Goal: Information Seeking & Learning: Learn about a topic

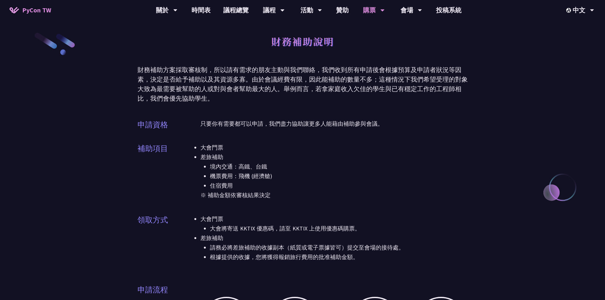
drag, startPoint x: 214, startPoint y: 166, endPoint x: 248, endPoint y: 191, distance: 42.7
click at [248, 191] on div "大會門票 差旅補助 境內交通：高鐵、台鐵 機票費用：飛機 (經濟艙) 住宿費用 ※ 補助金額依審核結果決定" at bounding box center [335, 175] width 268 height 65
click at [248, 191] on p "※ 補助金額依審核結果決定" at bounding box center [335, 196] width 268 height 10
drag, startPoint x: 200, startPoint y: 146, endPoint x: 240, endPoint y: 178, distance: 51.6
click at [240, 178] on div "補助項目 大會門票 差旅補助 境內交通：高鐵、台鐵 機票費用：飛機 (經濟艙) 住宿費用 ※ 補助金額依審核結果決定" at bounding box center [303, 175] width 330 height 65
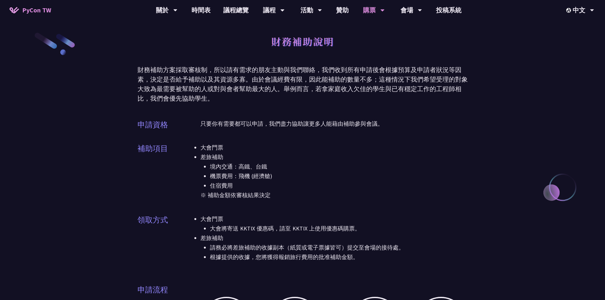
click at [240, 178] on li "機票費用：飛機 (經濟艙)" at bounding box center [339, 177] width 258 height 10
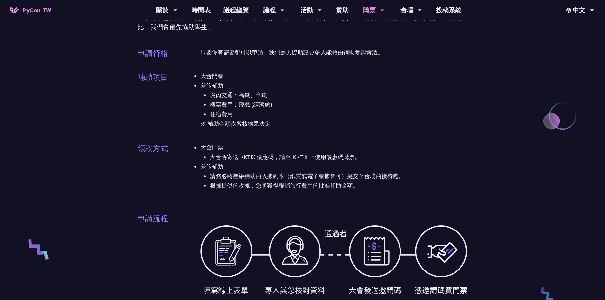
scroll to position [127, 0]
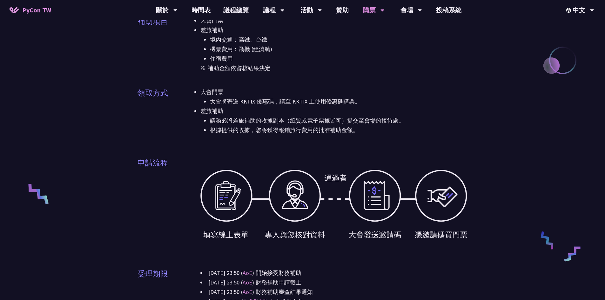
drag, startPoint x: 221, startPoint y: 116, endPoint x: 225, endPoint y: 126, distance: 10.8
click at [224, 125] on li "差旅補助 請務必將差旅補助的收據副本（紙質或電子票據皆可）提交至會場的接待處。 根據提供的收據，您將獲得報銷旅行費用的批准補助金額。" at bounding box center [335, 120] width 268 height 29
click at [225, 126] on li "根據提供的收據，您將獲得報銷旅行費用的批准補助金額。" at bounding box center [339, 131] width 258 height 10
drag, startPoint x: 231, startPoint y: 120, endPoint x: 235, endPoint y: 130, distance: 11.0
click at [235, 129] on ul "請務必將差旅補助的收據副本（紙質或電子票據皆可）提交至會場的接待處。 根據提供的收據，您將獲得報銷旅行費用的批准補助金額。" at bounding box center [335, 125] width 268 height 19
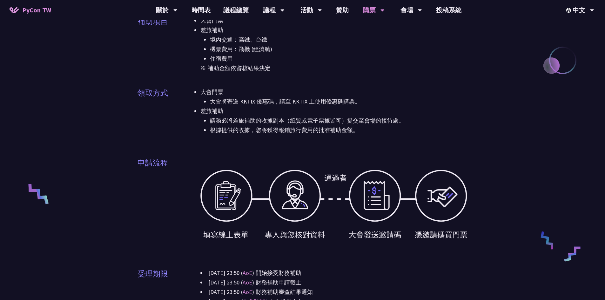
click at [235, 130] on li "根據提供的收據，您將獲得報銷旅行費用的批准補助金額。" at bounding box center [339, 131] width 258 height 10
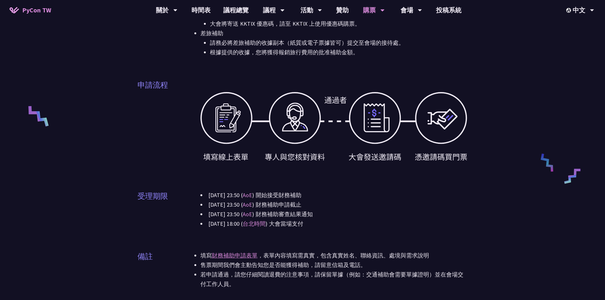
scroll to position [254, 0]
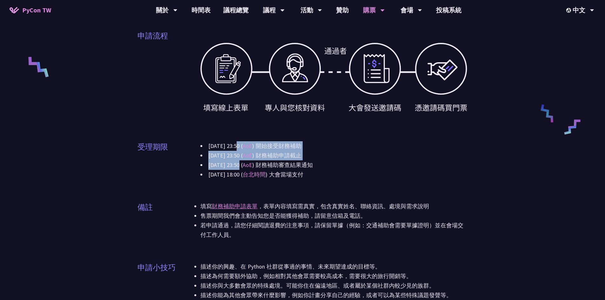
click at [240, 173] on div "2025-04-01 23:50 ( AoE ) 開始接受財務補助 2025-06-20 23:50 ( AoE ) 財務補助申請截止 2025-07-01 …" at bounding box center [335, 160] width 268 height 38
click at [240, 173] on li "2025-09-05 18:00 ( 台北時間 ) 大會當場支付" at bounding box center [335, 175] width 268 height 10
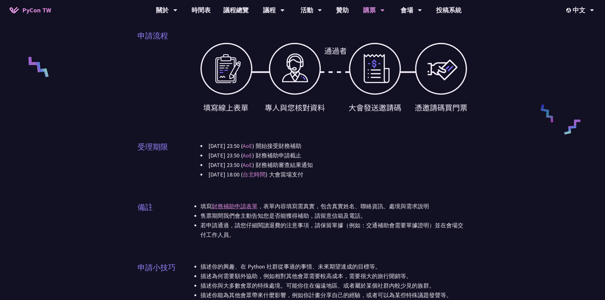
scroll to position [350, 0]
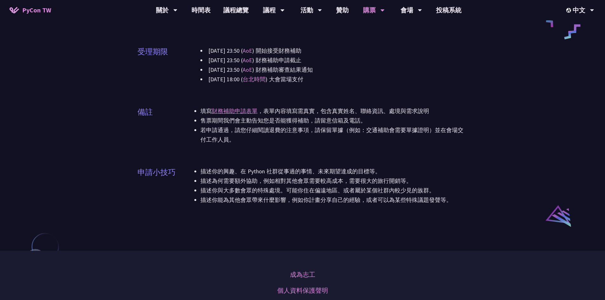
drag, startPoint x: 225, startPoint y: 123, endPoint x: 229, endPoint y: 144, distance: 21.6
click at [229, 144] on ul "填寫 財務補助申請表單 ，表單內容填寫需真實，包含真實姓名、聯絡資訊、處境與需求說明 售票期間我們會主動告知您是否能獲得補助，請留意信箱及電話。 若申請通過，…" at bounding box center [335, 125] width 268 height 38
click at [229, 144] on li "若申請通過，請您仔細閱讀退費的注意事項，請保留單據（例如：交通補助會需要單據證明）並在會場交付工作人員。" at bounding box center [335, 135] width 268 height 19
drag, startPoint x: 228, startPoint y: 121, endPoint x: 231, endPoint y: 135, distance: 14.5
click at [230, 134] on ul "填寫 財務補助申請表單 ，表單內容填寫需真實，包含真實姓名、聯絡資訊、處境與需求說明 售票期間我們會主動告知您是否能獲得補助，請留意信箱及電話。 若申請通過，…" at bounding box center [335, 125] width 268 height 38
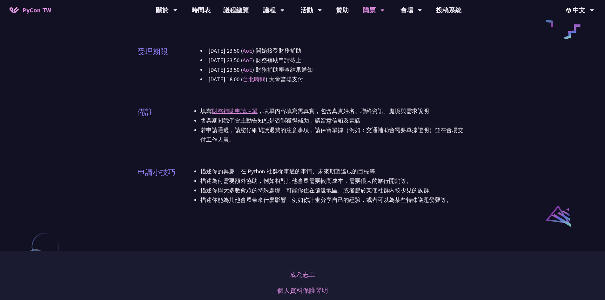
click at [231, 135] on li "若申請通過，請您仔細閱讀退費的注意事項，請保留單據（例如：交通補助會需要單據證明）並在會場交付工作人員。" at bounding box center [335, 135] width 268 height 19
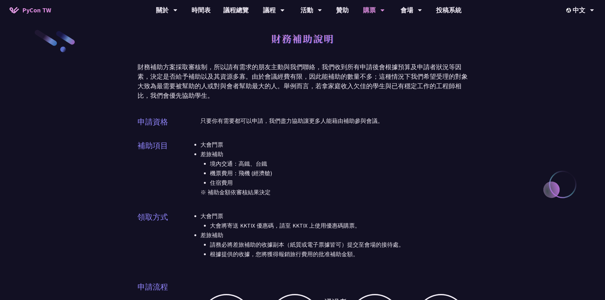
scroll to position [0, 0]
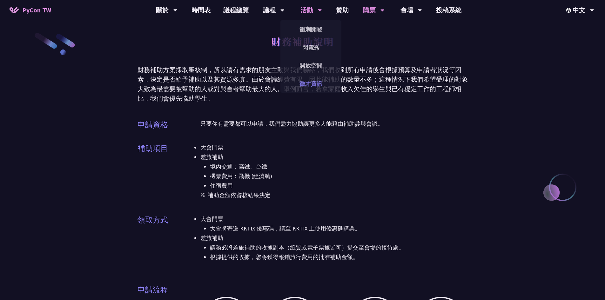
click at [306, 82] on link "徵才資訊" at bounding box center [311, 83] width 61 height 15
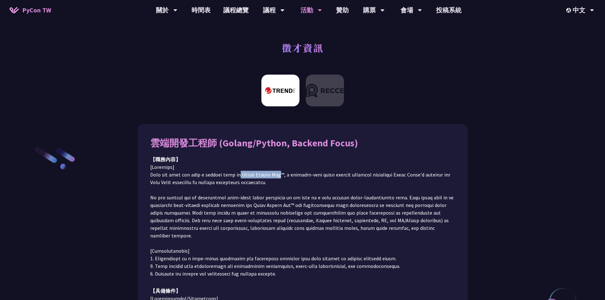
drag, startPoint x: 235, startPoint y: 175, endPoint x: 274, endPoint y: 176, distance: 39.4
click at [274, 176] on p at bounding box center [302, 220] width 305 height 114
click at [214, 213] on p at bounding box center [302, 220] width 305 height 114
click at [316, 92] on img at bounding box center [325, 91] width 38 height 32
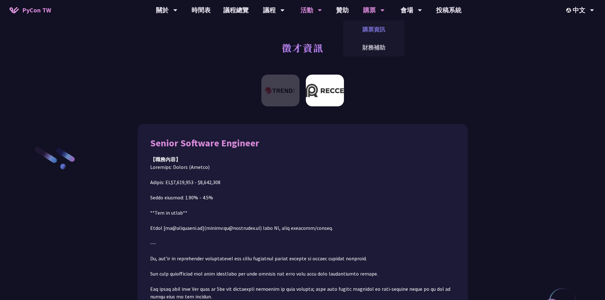
click at [373, 33] on link "購票資訊" at bounding box center [374, 29] width 61 height 15
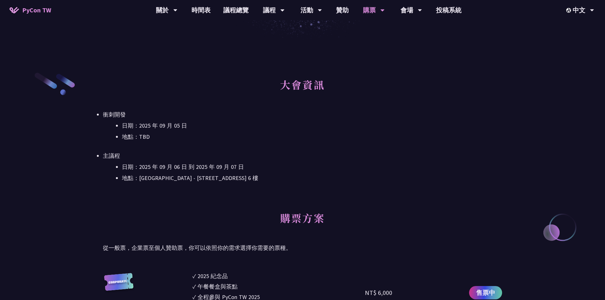
scroll to position [159, 0]
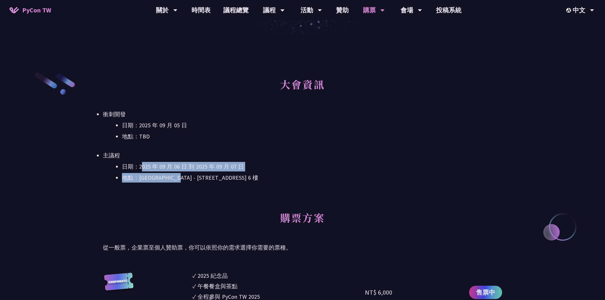
drag, startPoint x: 183, startPoint y: 174, endPoint x: 196, endPoint y: 178, distance: 13.5
click at [195, 178] on ul "日期：2025 年 09 月 06 日 到 2025 年 09 月 07 日 地點：台北文創 6 樓 - ​台北市信義區菸廠路 88 號 6 樓" at bounding box center [302, 172] width 399 height 21
click at [196, 178] on li "地點：台北文創 6 樓 - ​台北市信義區菸廠路 88 號 6 樓" at bounding box center [312, 178] width 380 height 10
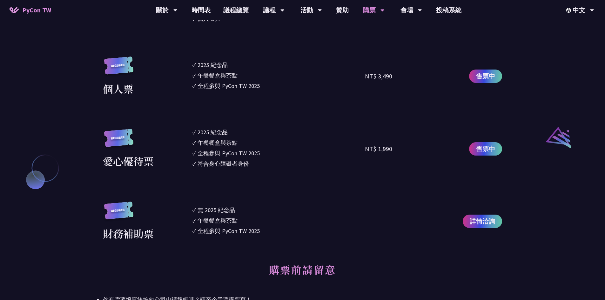
scroll to position [572, 0]
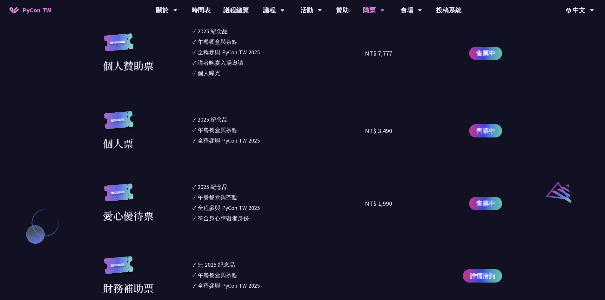
click at [206, 190] on div "2025 紀念品" at bounding box center [213, 187] width 30 height 9
drag, startPoint x: 202, startPoint y: 188, endPoint x: 219, endPoint y: 186, distance: 17.2
click at [219, 186] on div "2025 紀念品" at bounding box center [213, 187] width 30 height 9
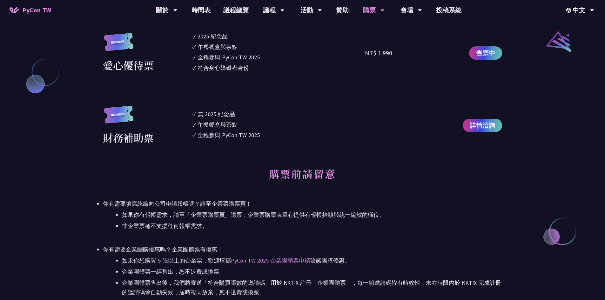
scroll to position [667, 0]
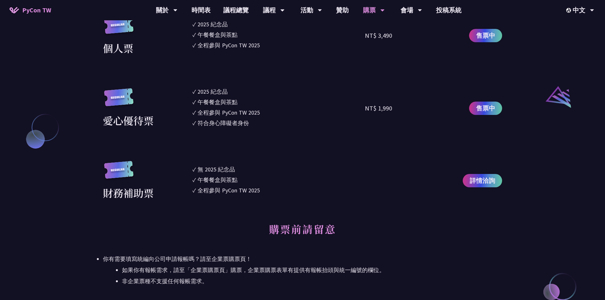
drag, startPoint x: 204, startPoint y: 171, endPoint x: 249, endPoint y: 185, distance: 47.5
click at [248, 184] on ul "✓ 無 2025 紀念品 ✓ 午餐餐盒與茶點 ✓ 全程參與 PyCon TW 2025" at bounding box center [279, 181] width 173 height 40
click at [249, 185] on ul "✓ 無 2025 紀念品 ✓ 午餐餐盒與茶點 ✓ 全程參與 PyCon TW 2025" at bounding box center [279, 181] width 173 height 40
drag, startPoint x: 275, startPoint y: 194, endPoint x: 201, endPoint y: 167, distance: 78.9
click at [201, 167] on ul "✓ 無 2025 紀念品 ✓ 午餐餐盒與茶點 ✓ 全程參與 PyCon TW 2025" at bounding box center [279, 181] width 173 height 40
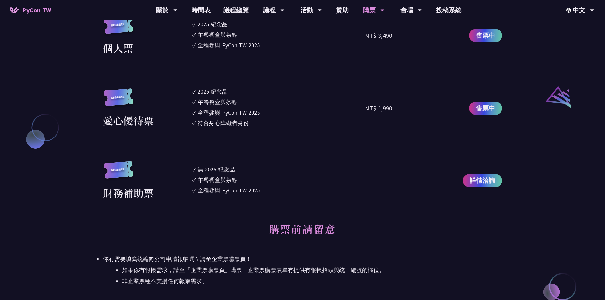
drag, startPoint x: 200, startPoint y: 167, endPoint x: 179, endPoint y: 168, distance: 21.6
click at [200, 167] on div "無 2025 紀念品" at bounding box center [216, 169] width 37 height 9
drag, startPoint x: 232, startPoint y: 183, endPoint x: 251, endPoint y: 188, distance: 19.7
click at [251, 188] on div "財務補助票 ✓ 無 2025 紀念品 ✓ 午餐餐盒與茶點 ✓ 全程參與 PyCon TW 2025 詳情洽詢" at bounding box center [302, 181] width 399 height 40
click at [251, 188] on div "全程參與 PyCon TW 2025" at bounding box center [229, 190] width 62 height 9
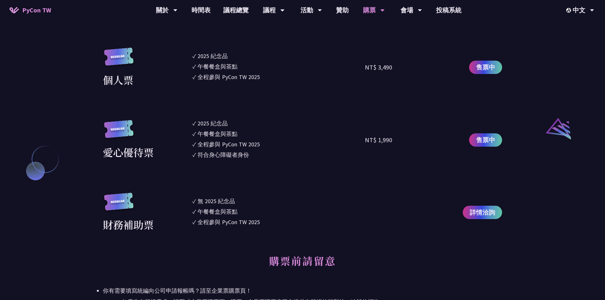
scroll to position [604, 0]
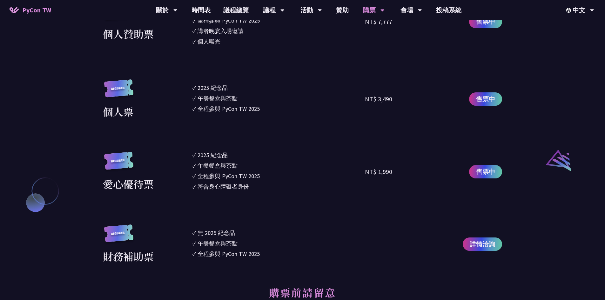
drag, startPoint x: 234, startPoint y: 177, endPoint x: 254, endPoint y: 188, distance: 22.5
click at [254, 188] on ul "✓ 2025 紀念品 ✓ 午餐餐盒與茶點 ✓ 全程參與 PyCon TW 2025 ✓ 符合身心障礙者身份" at bounding box center [279, 172] width 173 height 42
click at [254, 188] on li "✓ 符合身心障礙者身份" at bounding box center [279, 186] width 173 height 9
drag, startPoint x: 256, startPoint y: 187, endPoint x: 207, endPoint y: 163, distance: 54.7
click at [207, 163] on ul "✓ 2025 紀念品 ✓ 午餐餐盒與茶點 ✓ 全程參與 PyCon TW 2025 ✓ 符合身心障礙者身份" at bounding box center [279, 172] width 173 height 42
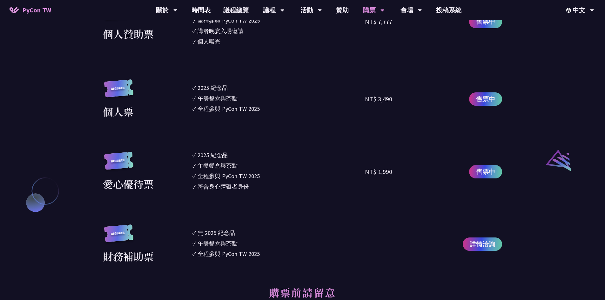
click at [207, 163] on div "午餐餐盒與茶點" at bounding box center [218, 165] width 40 height 9
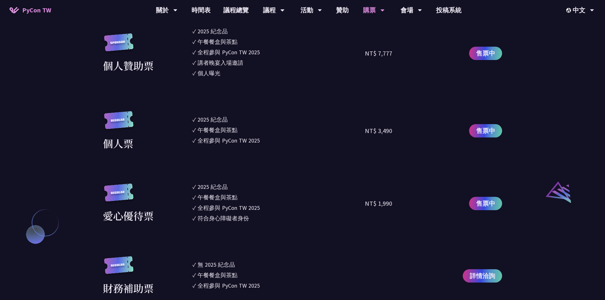
drag, startPoint x: 195, startPoint y: 116, endPoint x: 238, endPoint y: 141, distance: 50.3
click at [238, 141] on ul "✓ 2025 紀念品 ✓ 午餐餐盒與茶點 ✓ 全程參與 PyCon TW 2025" at bounding box center [279, 131] width 173 height 40
click at [239, 141] on div "全程參與 PyCon TW 2025" at bounding box center [229, 140] width 62 height 9
drag, startPoint x: 199, startPoint y: 119, endPoint x: 238, endPoint y: 139, distance: 44.3
click at [238, 139] on ul "✓ 2025 紀念品 ✓ 午餐餐盒與茶點 ✓ 全程參與 PyCon TW 2025" at bounding box center [279, 131] width 173 height 40
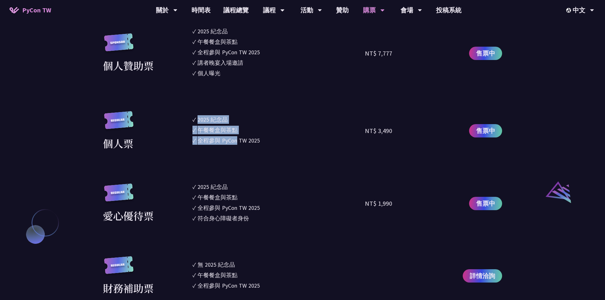
click at [238, 139] on div "全程參與 PyCon TW 2025" at bounding box center [229, 140] width 62 height 9
click at [490, 131] on span "售票中" at bounding box center [485, 131] width 19 height 10
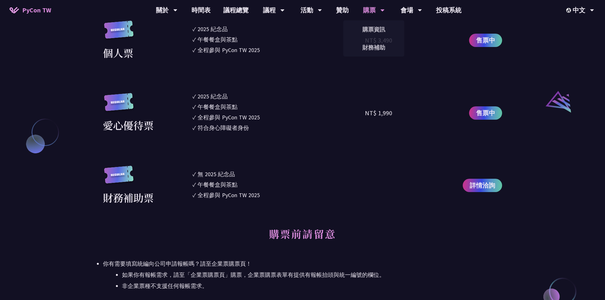
scroll to position [731, 0]
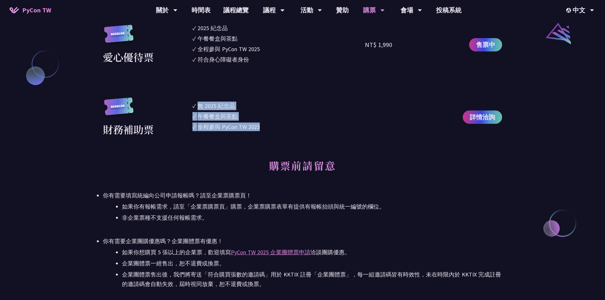
drag, startPoint x: 200, startPoint y: 106, endPoint x: 260, endPoint y: 132, distance: 64.8
click at [260, 132] on ul "✓ 無 2025 紀念品 ✓ 午餐餐盒與茶點 ✓ 全程參與 PyCon TW 2025" at bounding box center [279, 118] width 173 height 40
drag, startPoint x: 197, startPoint y: 115, endPoint x: 255, endPoint y: 129, distance: 59.2
click at [255, 129] on ul "✓ 無 2025 紀念品 ✓ 午餐餐盒與茶點 ✓ 全程參與 PyCon TW 2025" at bounding box center [279, 118] width 173 height 40
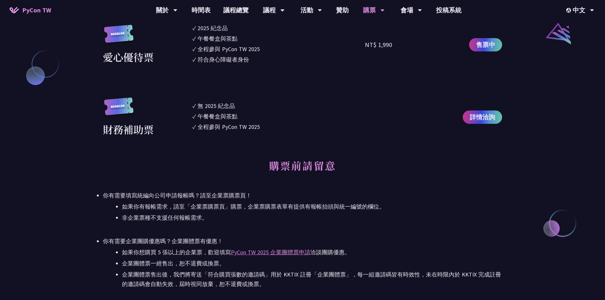
click at [255, 129] on div "全程參與 PyCon TW 2025" at bounding box center [229, 127] width 62 height 9
drag, startPoint x: 278, startPoint y: 127, endPoint x: 173, endPoint y: 107, distance: 107.4
click at [173, 107] on div "財務補助票 ✓ 無 2025 紀念品 ✓ 午餐餐盒與茶點 ✓ 全程參與 PyCon TW 2025 詳情洽詢" at bounding box center [302, 118] width 399 height 40
click at [173, 107] on div "財務補助票" at bounding box center [146, 118] width 86 height 40
drag, startPoint x: 193, startPoint y: 108, endPoint x: 257, endPoint y: 123, distance: 65.9
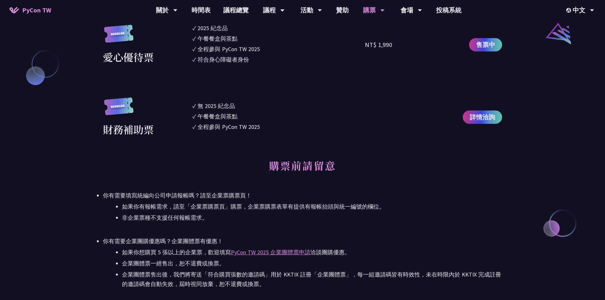
click at [257, 123] on ul "✓ 無 2025 紀念品 ✓ 午餐餐盒與茶點 ✓ 全程參與 PyCon TW 2025" at bounding box center [279, 118] width 173 height 40
click at [257, 123] on div "全程參與 PyCon TW 2025" at bounding box center [229, 127] width 62 height 9
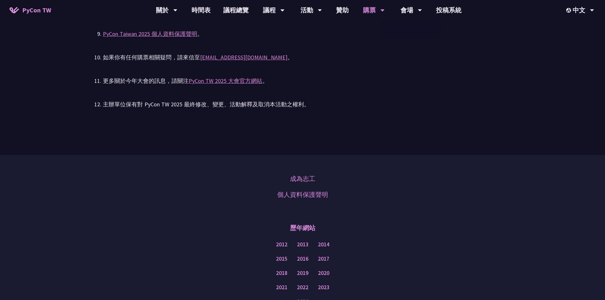
scroll to position [1441, 0]
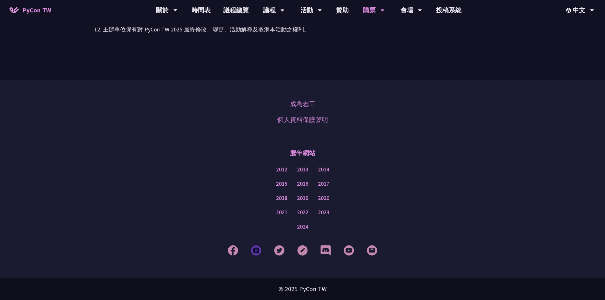
click at [257, 254] on img at bounding box center [256, 250] width 10 height 10
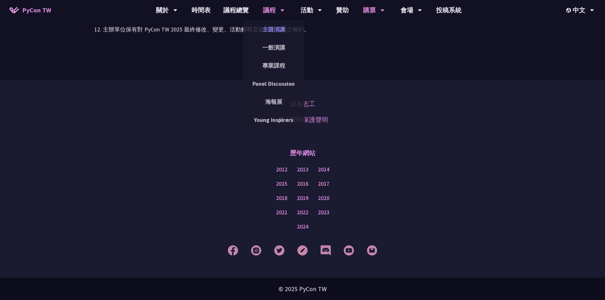
click at [276, 31] on link "主題演講" at bounding box center [273, 29] width 61 height 15
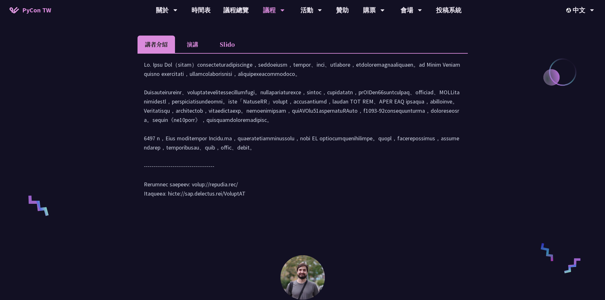
scroll to position [318, 0]
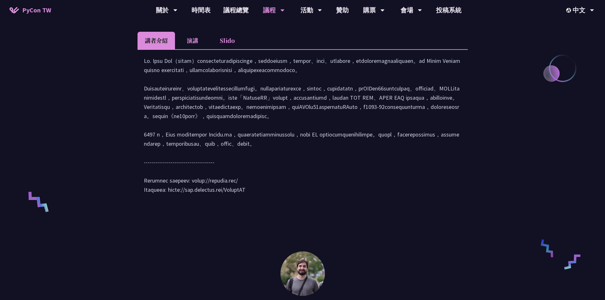
click at [192, 43] on li "演講" at bounding box center [192, 40] width 35 height 17
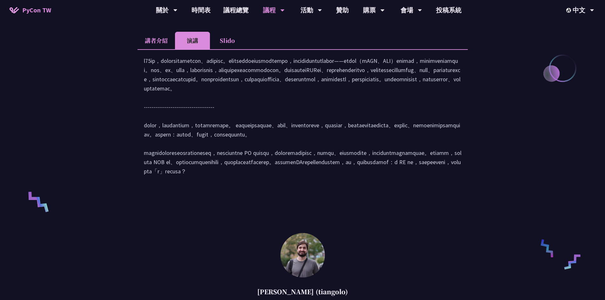
click at [147, 43] on li "講者介紹" at bounding box center [156, 40] width 37 height 17
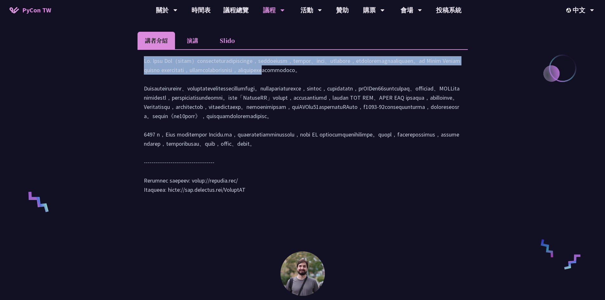
drag, startPoint x: 161, startPoint y: 65, endPoint x: 171, endPoint y: 100, distance: 36.0
click at [171, 100] on div at bounding box center [303, 128] width 318 height 145
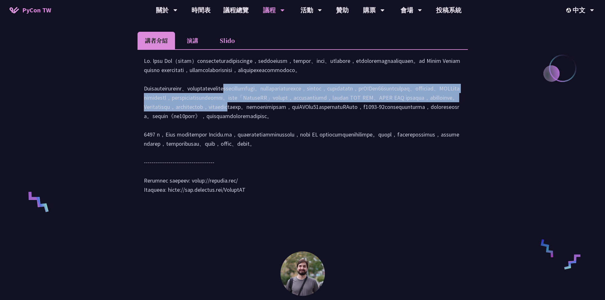
click at [172, 142] on div at bounding box center [303, 128] width 318 height 145
click at [174, 120] on div at bounding box center [303, 128] width 318 height 145
drag, startPoint x: 176, startPoint y: 104, endPoint x: 174, endPoint y: 133, distance: 29.6
click at [174, 133] on div at bounding box center [303, 128] width 318 height 145
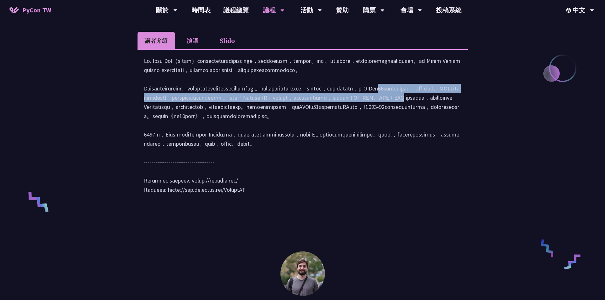
drag, startPoint x: 181, startPoint y: 128, endPoint x: 180, endPoint y: 138, distance: 9.6
click at [180, 138] on div at bounding box center [303, 128] width 318 height 145
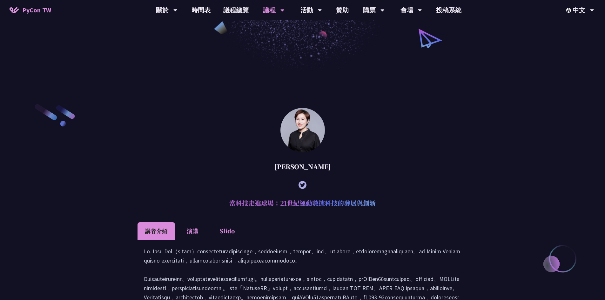
scroll to position [222, 0]
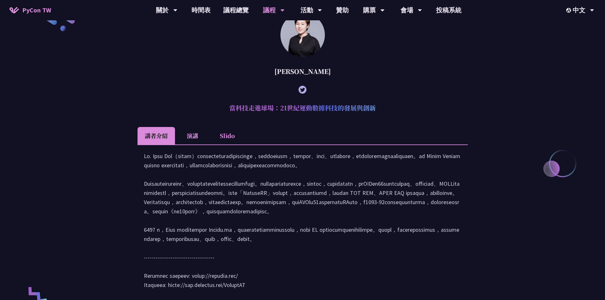
click at [224, 136] on li "Slido" at bounding box center [227, 135] width 35 height 17
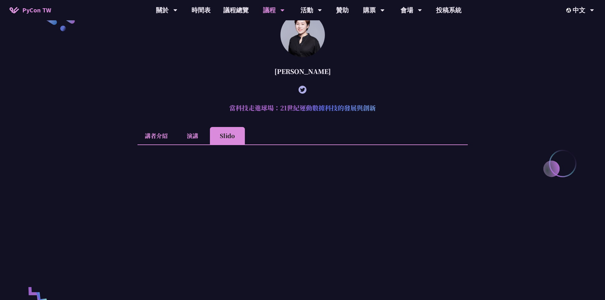
click at [156, 138] on li "講者介紹" at bounding box center [156, 135] width 37 height 17
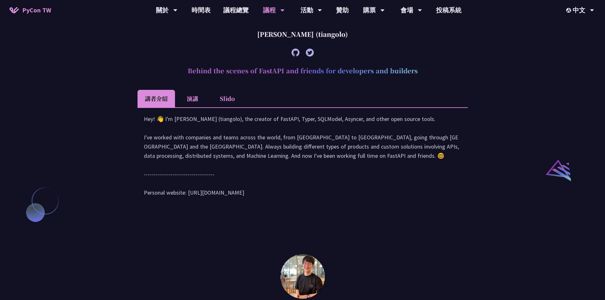
scroll to position [636, 0]
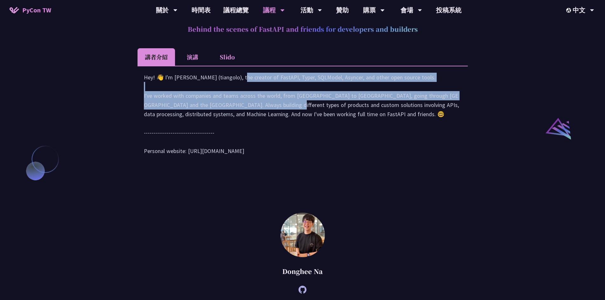
click at [188, 162] on div "Hey! 👋 I'm Sebastián Ramírez (tiangolo), the creator of FastAPI, Typer, SQLMode…" at bounding box center [303, 117] width 318 height 89
click at [189, 162] on div "Hey! 👋 I'm Sebastián Ramírez (tiangolo), the creator of FastAPI, Typer, SQLMode…" at bounding box center [303, 117] width 318 height 89
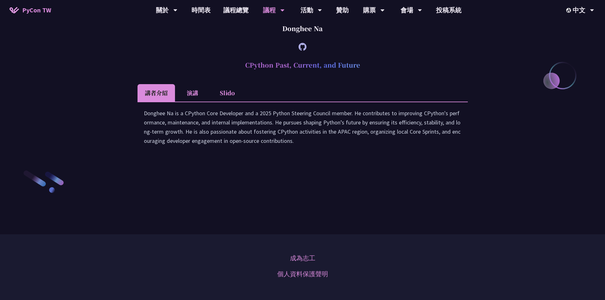
scroll to position [890, 0]
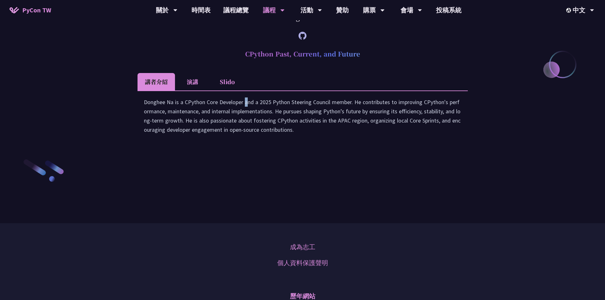
drag, startPoint x: 182, startPoint y: 173, endPoint x: 181, endPoint y: 182, distance: 8.9
click at [181, 141] on div "Donghee Na is a CPython Core Developer and a 2025 Python Steering Council membe…" at bounding box center [303, 119] width 318 height 43
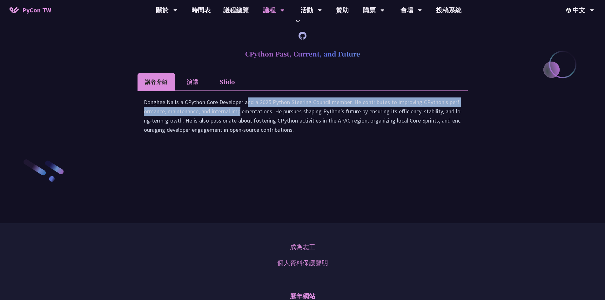
click at [181, 141] on div "Donghee Na is a CPython Core Developer and a 2025 Python Steering Council membe…" at bounding box center [303, 119] width 318 height 43
drag, startPoint x: 185, startPoint y: 174, endPoint x: 198, endPoint y: 191, distance: 21.5
click at [197, 141] on div "Donghee Na is a CPython Core Developer and a 2025 Python Steering Council membe…" at bounding box center [303, 119] width 318 height 43
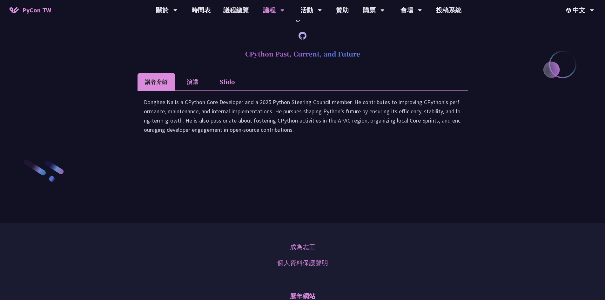
click at [199, 141] on div "Donghee Na is a CPython Core Developer and a 2025 Python Steering Council membe…" at bounding box center [303, 119] width 318 height 43
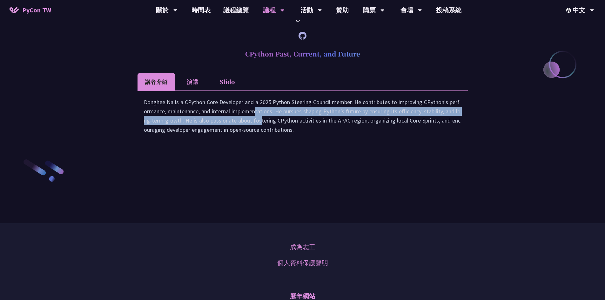
drag, startPoint x: 193, startPoint y: 182, endPoint x: 209, endPoint y: 192, distance: 18.4
click at [207, 141] on div "Donghee Na is a CPython Core Developer and a 2025 Python Steering Council membe…" at bounding box center [303, 119] width 318 height 43
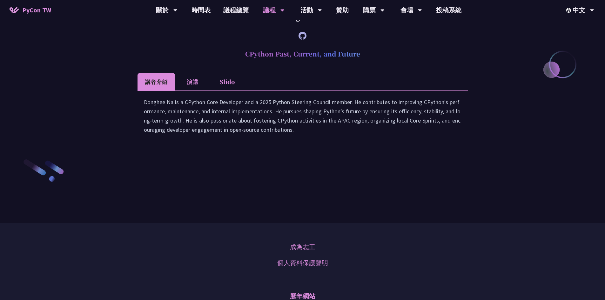
click at [209, 141] on div "Donghee Na is a CPython Core Developer and a 2025 Python Steering Council membe…" at bounding box center [303, 119] width 318 height 43
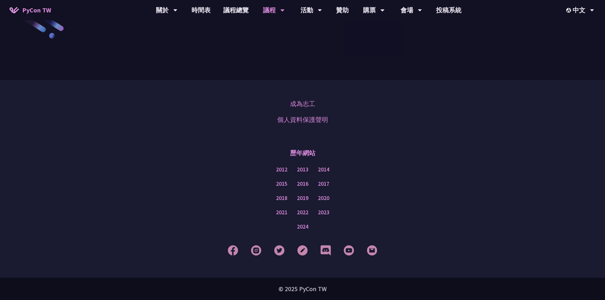
scroll to position [980, 0]
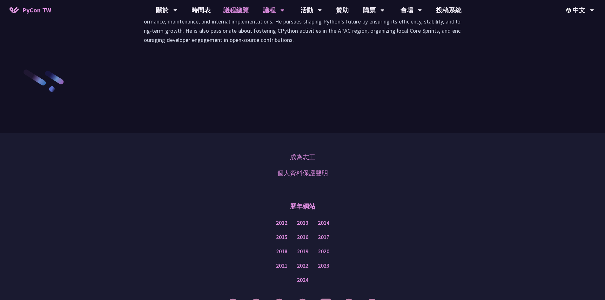
click at [237, 14] on link "議程總覽" at bounding box center [236, 10] width 38 height 20
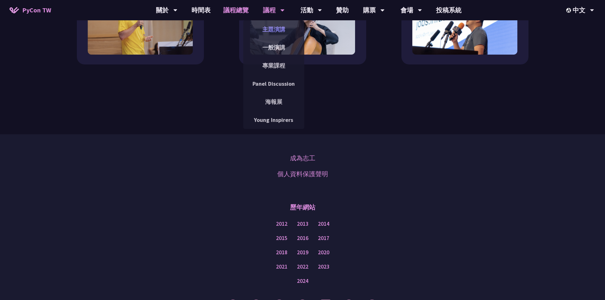
scroll to position [758, 0]
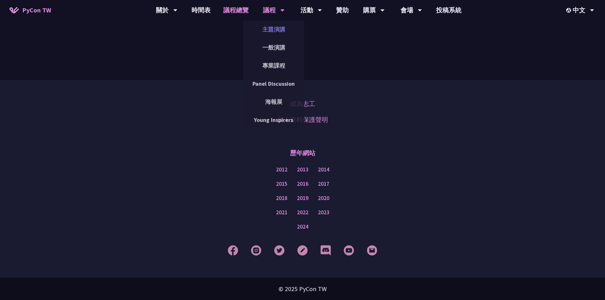
click at [275, 31] on link "主題演講" at bounding box center [273, 29] width 61 height 15
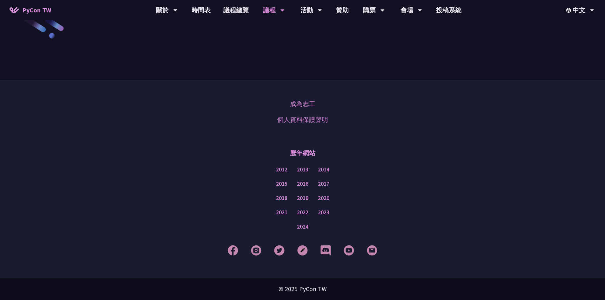
scroll to position [1107, 0]
click at [302, 225] on link "2024" at bounding box center [302, 227] width 11 height 8
click at [371, 139] on div "成為志工 個人資料保護聲明 歷年網站 2012 2013 2014 2015 2016 2017 2018 2019 2020 2021 2022 2023 …" at bounding box center [302, 179] width 605 height 198
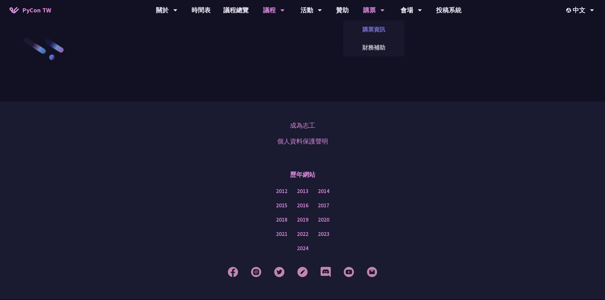
click at [369, 29] on link "購票資訊" at bounding box center [374, 29] width 61 height 15
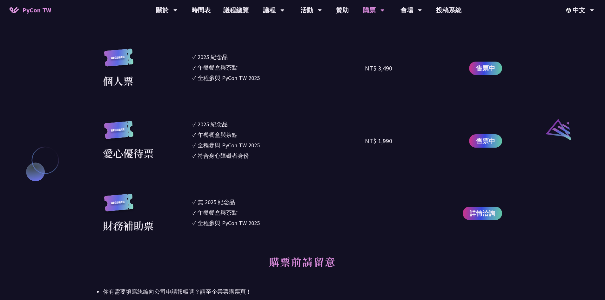
scroll to position [572, 0]
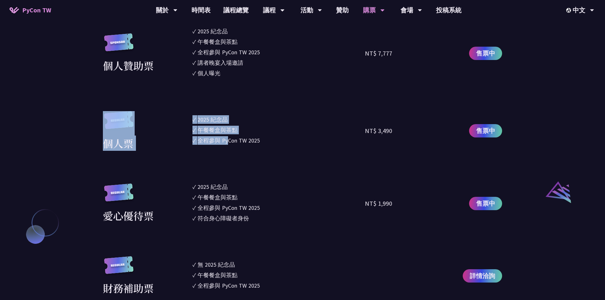
drag, startPoint x: 188, startPoint y: 119, endPoint x: 228, endPoint y: 137, distance: 43.8
click at [228, 137] on div "個人票 ✓ 2025 紀念品 ✓ 午餐餐盒與茶點 ✓ 全程參與 PyCon TW 2025 NT$ 3,490 售票中" at bounding box center [302, 131] width 399 height 40
click at [229, 137] on div "全程參與 PyCon TW 2025" at bounding box center [229, 140] width 62 height 9
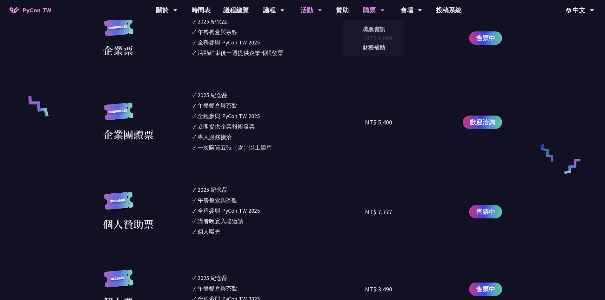
scroll to position [413, 0]
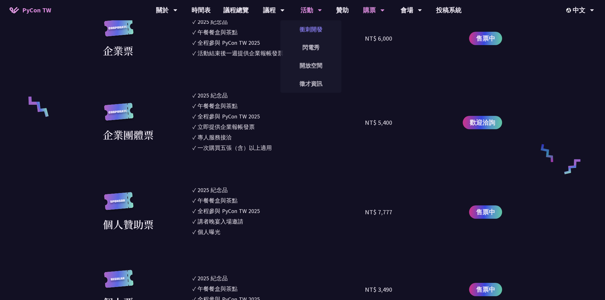
click at [312, 32] on link "衝刺開發" at bounding box center [311, 29] width 61 height 15
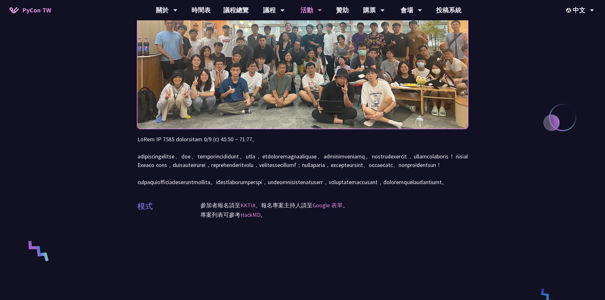
scroll to position [95, 0]
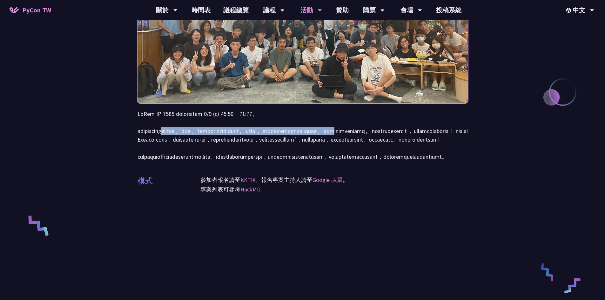
drag, startPoint x: 197, startPoint y: 132, endPoint x: 196, endPoint y: 141, distance: 9.2
click at [196, 141] on p at bounding box center [303, 135] width 330 height 51
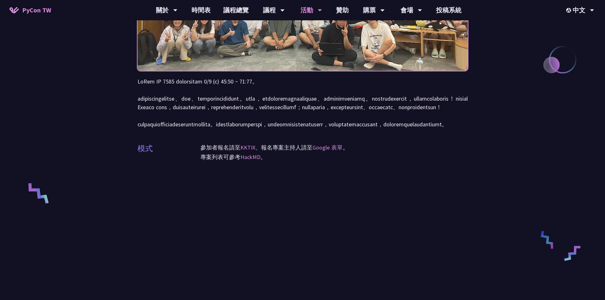
scroll to position [159, 0]
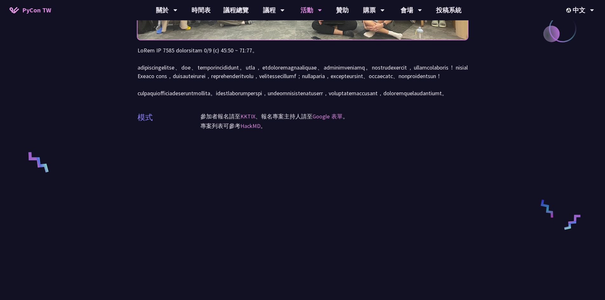
drag, startPoint x: 252, startPoint y: 153, endPoint x: 256, endPoint y: 156, distance: 5.0
click at [256, 131] on p "專案列表可參考 HackMD 。" at bounding box center [335, 126] width 268 height 10
click at [203, 139] on div "參加者報名請至 KKTIX 、報名專案主持人請至 Google 表單 。 專案列表可參考 HackMD 。" at bounding box center [335, 125] width 268 height 27
click at [256, 98] on p at bounding box center [303, 71] width 330 height 51
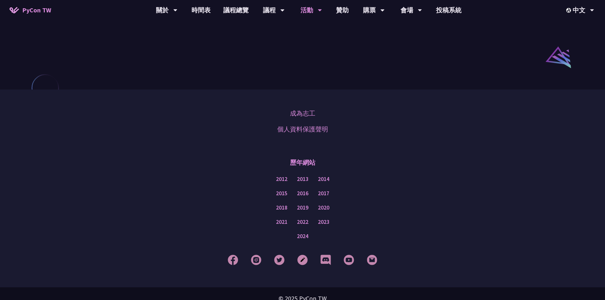
scroll to position [544, 0]
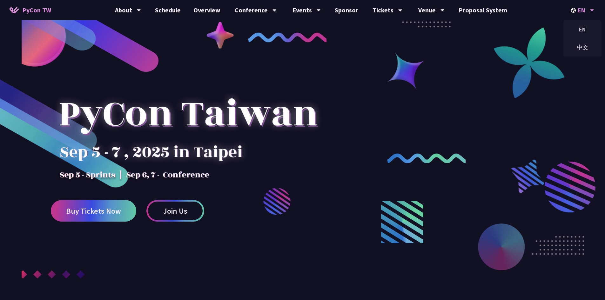
click at [590, 8] on div "EN" at bounding box center [582, 10] width 23 height 20
click at [585, 44] on div "中文" at bounding box center [583, 47] width 38 height 15
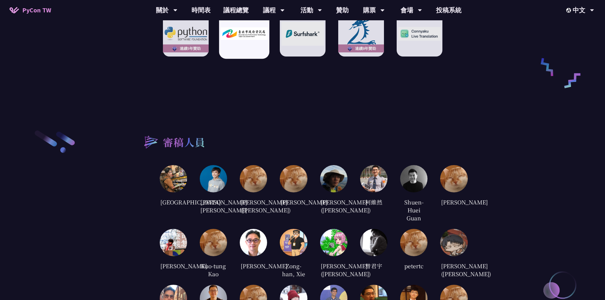
scroll to position [1239, 0]
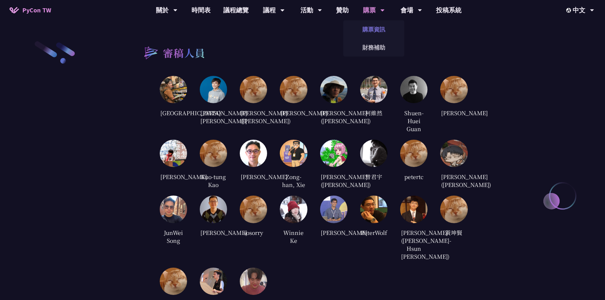
click at [377, 31] on link "購票資訊" at bounding box center [374, 29] width 61 height 15
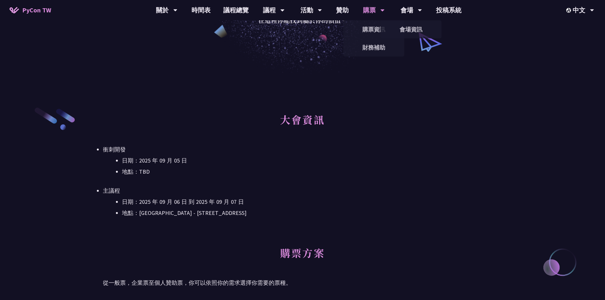
scroll to position [191, 0]
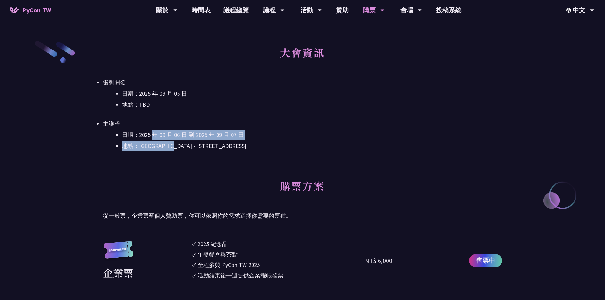
drag, startPoint x: 156, startPoint y: 135, endPoint x: 186, endPoint y: 151, distance: 33.8
click at [185, 150] on ul "日期：2025 年 09 月 06 日 到 2025 年 09 月 07 日 地點：台北文創 6 樓 - ​台北市信義區菸廠路 88 號 6 樓" at bounding box center [302, 140] width 399 height 21
click at [186, 151] on li "地點：台北文創 6 樓 - ​台北市信義區菸廠路 88 號 6 樓" at bounding box center [312, 146] width 380 height 10
drag, startPoint x: 182, startPoint y: 134, endPoint x: 190, endPoint y: 158, distance: 24.6
click at [190, 158] on div "大會資訊 衝刺開發 日期：2025 年 09 月 05 日 地點：TBD 主議程 日期：2025 年 09 月 06 日 到 2025 年 09 月 07 日…" at bounding box center [302, 106] width 399 height 133
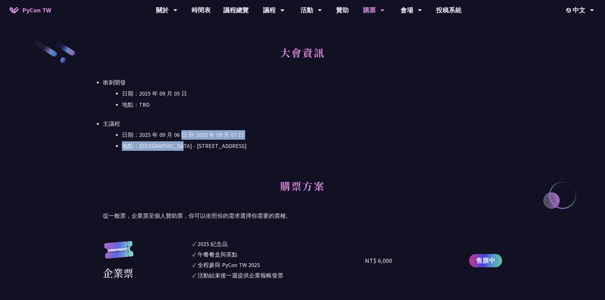
click at [190, 158] on div "大會資訊 衝刺開發 日期：2025 年 09 月 05 日 地點：TBD 主議程 日期：2025 年 09 月 06 日 到 2025 年 09 月 07 日…" at bounding box center [302, 106] width 399 height 133
drag, startPoint x: 199, startPoint y: 156, endPoint x: 207, endPoint y: 160, distance: 8.4
click at [206, 160] on div "大會資訊 衝刺開發 日期：2025 年 09 月 05 日 地點：TBD 主議程 日期：2025 年 09 月 06 日 到 2025 年 09 月 07 日…" at bounding box center [302, 106] width 399 height 133
click at [207, 160] on div "大會資訊 衝刺開發 日期：2025 年 09 月 05 日 地點：TBD 主議程 日期：2025 年 09 月 06 日 到 2025 年 09 月 07 日…" at bounding box center [302, 106] width 399 height 133
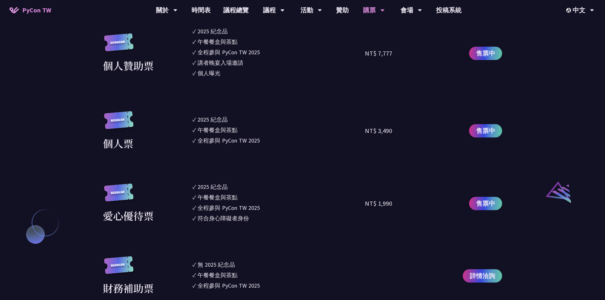
scroll to position [540, 0]
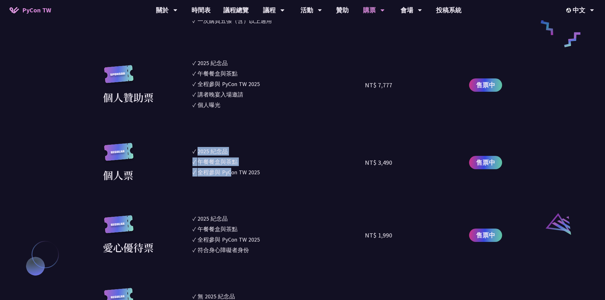
drag, startPoint x: 205, startPoint y: 156, endPoint x: 234, endPoint y: 187, distance: 43.2
click at [234, 187] on section "企業票 ✓ 2025 紀念品 ✓ 午餐餐盒與茶點 ✓ 全程參與 PyCon TW 2025 ✓ 活動結束後一週提供企業報帳發票 NT$ 6,000 售票中 企…" at bounding box center [302, 108] width 399 height 437
drag, startPoint x: 195, startPoint y: 151, endPoint x: 264, endPoint y: 179, distance: 74.5
click at [262, 179] on ul "✓ 2025 紀念品 ✓ 午餐餐盒與茶點 ✓ 全程參與 PyCon TW 2025" at bounding box center [279, 163] width 173 height 40
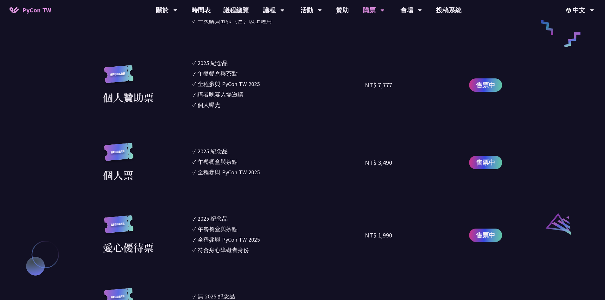
click at [266, 179] on ul "✓ 2025 紀念品 ✓ 午餐餐盒與茶點 ✓ 全程參與 PyCon TW 2025" at bounding box center [279, 163] width 173 height 40
drag, startPoint x: 229, startPoint y: 161, endPoint x: 202, endPoint y: 153, distance: 27.9
click at [202, 153] on ul "✓ 2025 紀念品 ✓ 午餐餐盒與茶點 ✓ 全程參與 PyCon TW 2025" at bounding box center [279, 163] width 173 height 40
click at [202, 153] on div "2025 紀念品" at bounding box center [213, 151] width 30 height 9
click at [121, 161] on img at bounding box center [119, 155] width 32 height 24
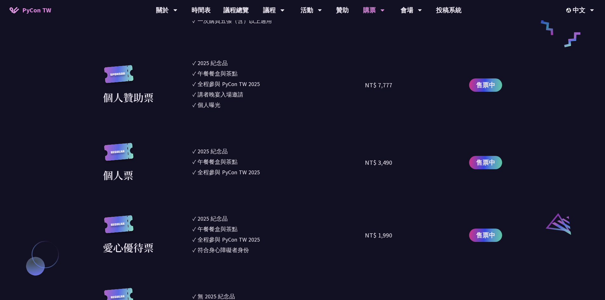
scroll to position [445, 0]
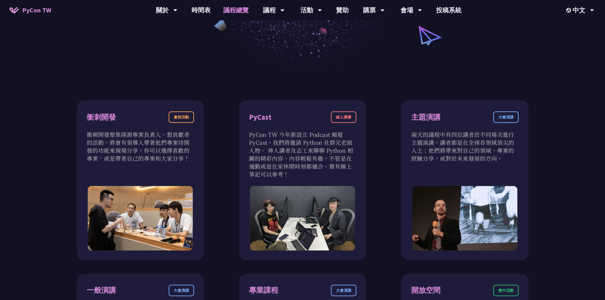
scroll to position [222, 0]
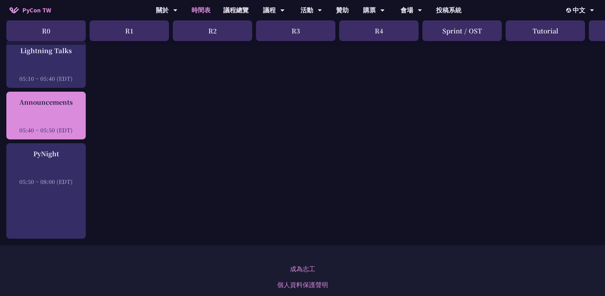
scroll to position [953, 0]
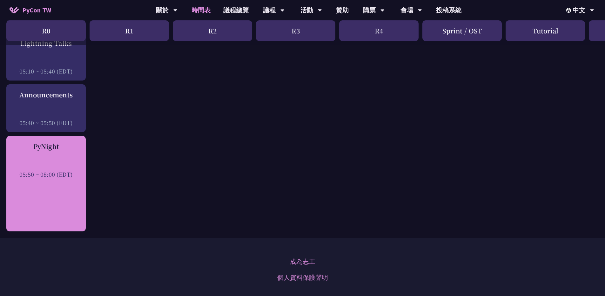
click at [70, 170] on div "05:50 ~ 08:00 (EDT)" at bounding box center [46, 174] width 73 height 8
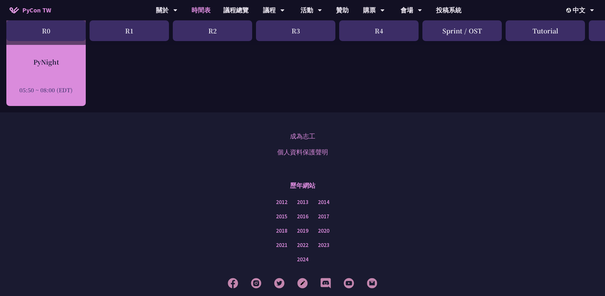
scroll to position [1080, 0]
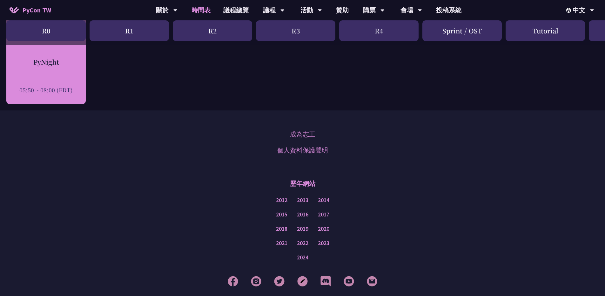
click at [38, 61] on div "PyNight" at bounding box center [46, 62] width 73 height 10
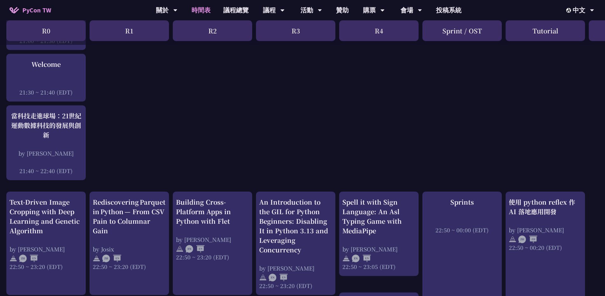
scroll to position [0, 0]
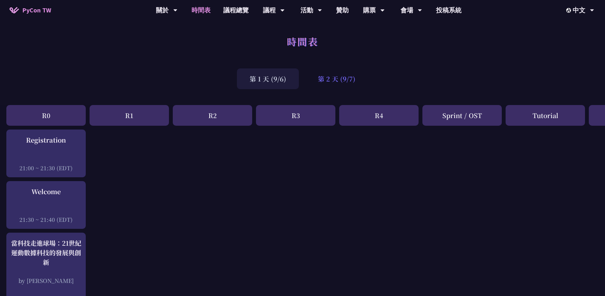
click at [337, 84] on div "第 2 天 (9/7)" at bounding box center [336, 78] width 63 height 21
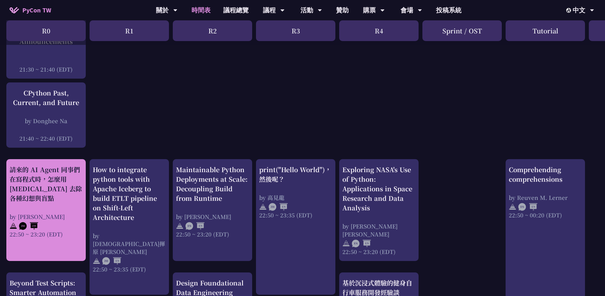
scroll to position [159, 0]
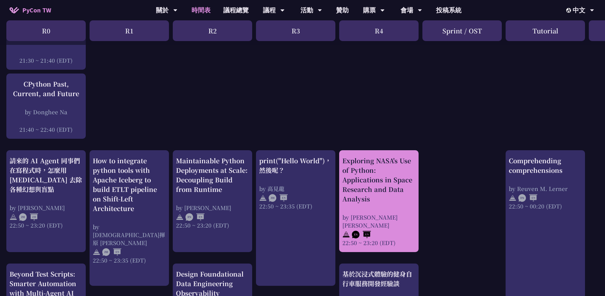
click at [365, 183] on div "Exploring NASA's Use of Python: Applications in Space Research and Data Analysis" at bounding box center [379, 180] width 73 height 48
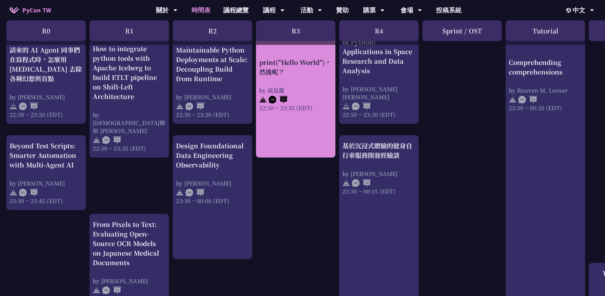
scroll to position [318, 0]
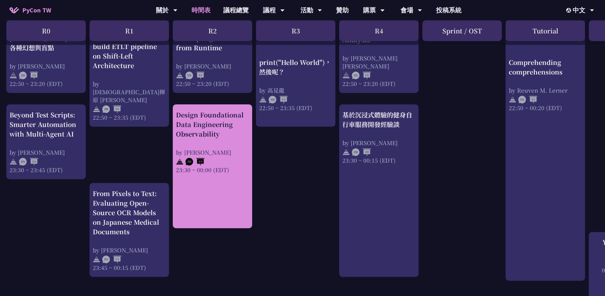
click at [216, 138] on div "Design Foundational Data Engineering Observability" at bounding box center [212, 124] width 73 height 29
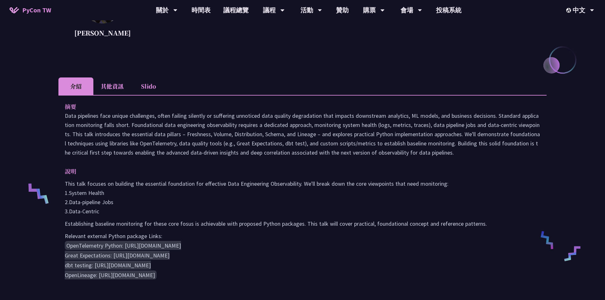
scroll to position [127, 0]
click at [118, 86] on li "其他資訊" at bounding box center [111, 86] width 37 height 17
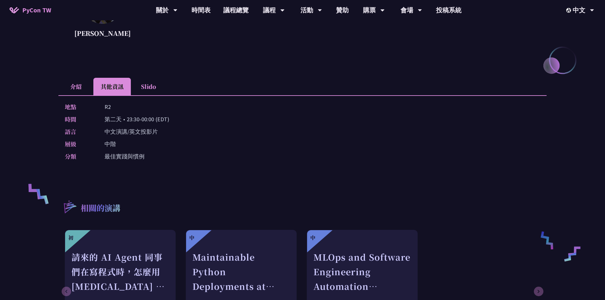
click at [71, 85] on li "介紹" at bounding box center [75, 86] width 35 height 17
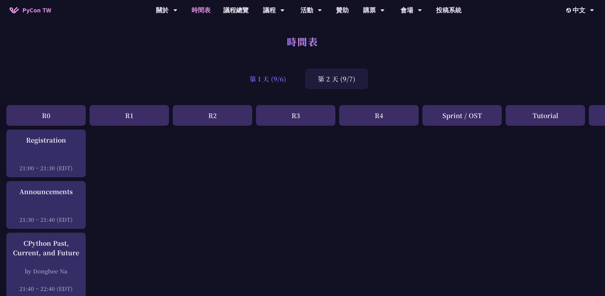
click at [279, 83] on div "第 1 天 (9/6)" at bounding box center [268, 78] width 62 height 21
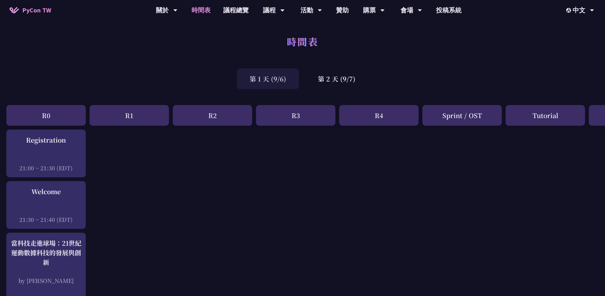
click at [281, 78] on div "第 1 天 (9/6)" at bounding box center [268, 78] width 62 height 21
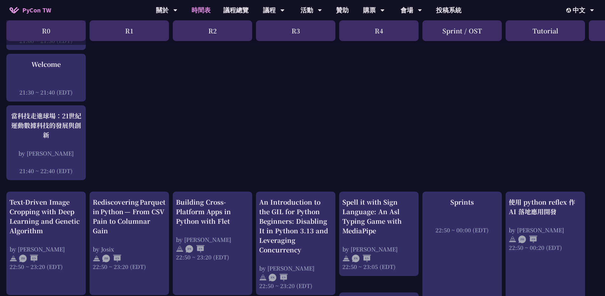
scroll to position [191, 0]
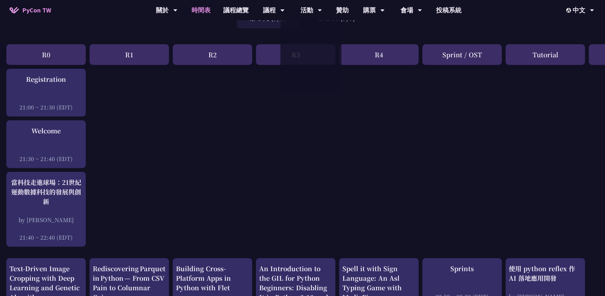
scroll to position [0, 0]
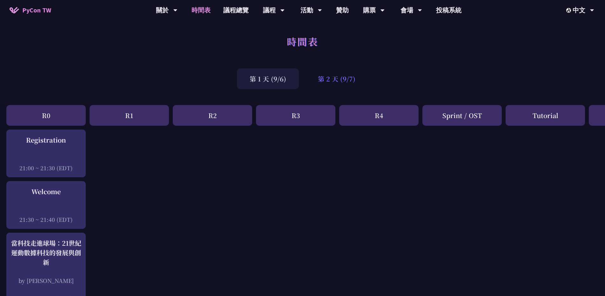
click at [322, 76] on div "第 2 天 (9/7)" at bounding box center [336, 78] width 63 height 21
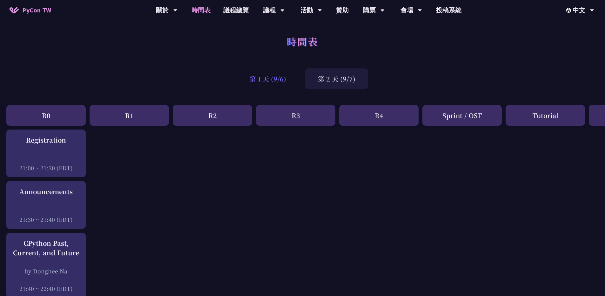
click at [277, 78] on div "第 1 天 (9/6)" at bounding box center [268, 78] width 62 height 21
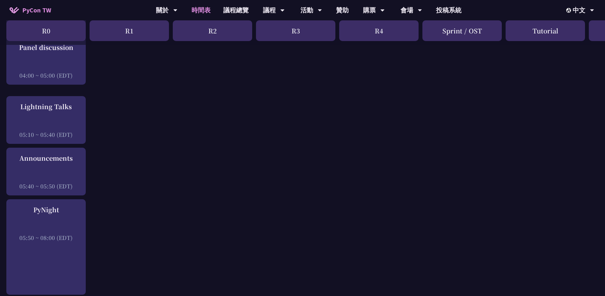
scroll to position [953, 0]
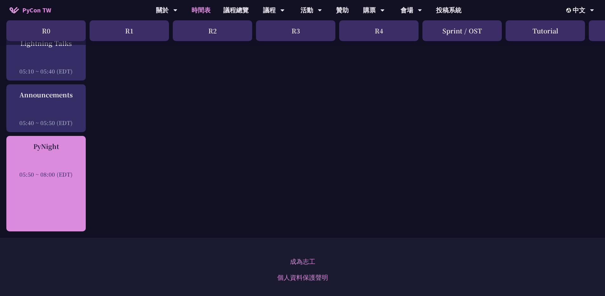
click at [24, 160] on div at bounding box center [46, 165] width 73 height 10
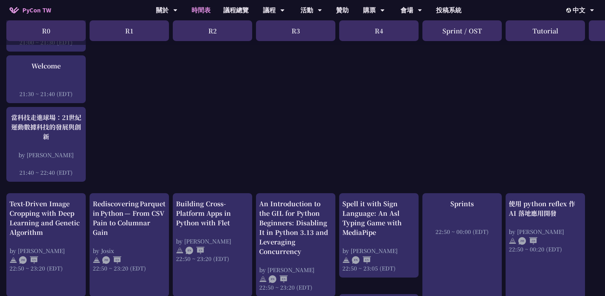
scroll to position [0, 0]
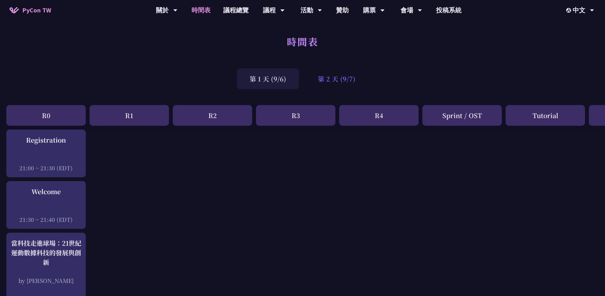
click at [316, 80] on div "第 2 天 (9/7)" at bounding box center [336, 78] width 63 height 21
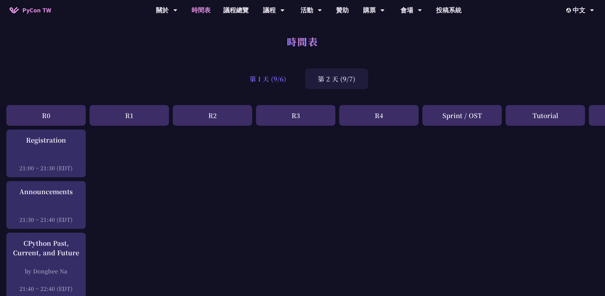
click at [282, 83] on div "第 1 天 (9/6)" at bounding box center [268, 78] width 62 height 21
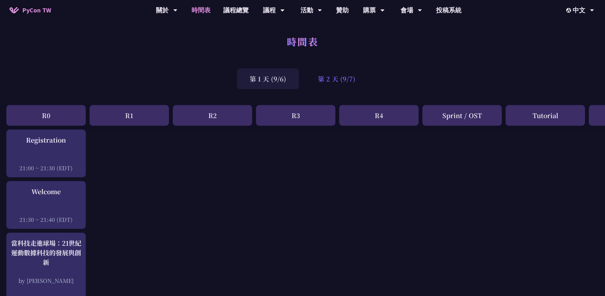
click at [341, 85] on div "第 2 天 (9/7)" at bounding box center [336, 78] width 63 height 21
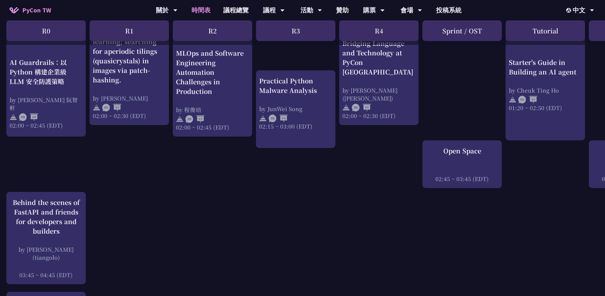
scroll to position [668, 0]
